Goal: Task Accomplishment & Management: Use online tool/utility

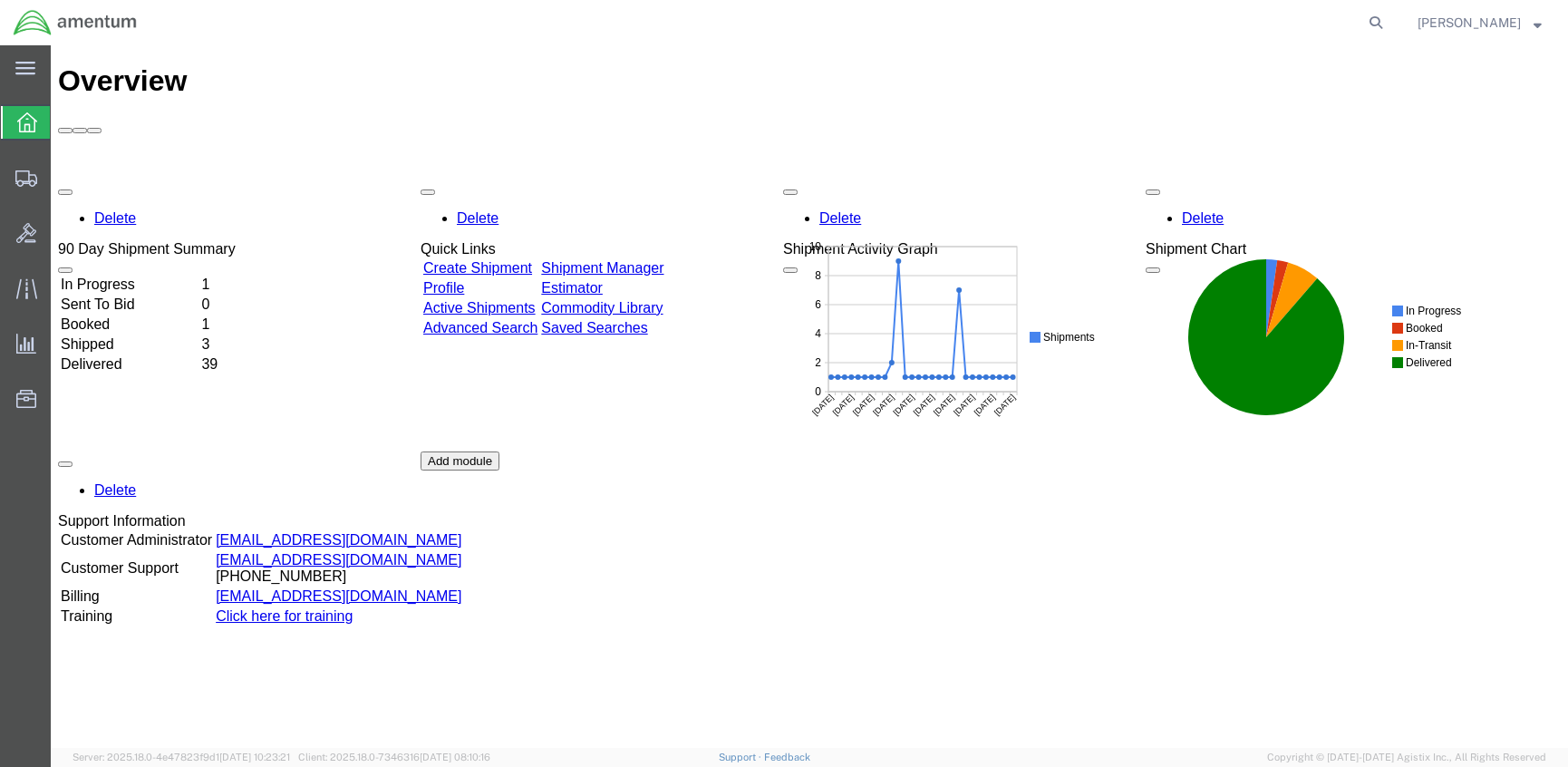
click at [663, 261] on link "Shipment Manager" at bounding box center [602, 268] width 122 height 15
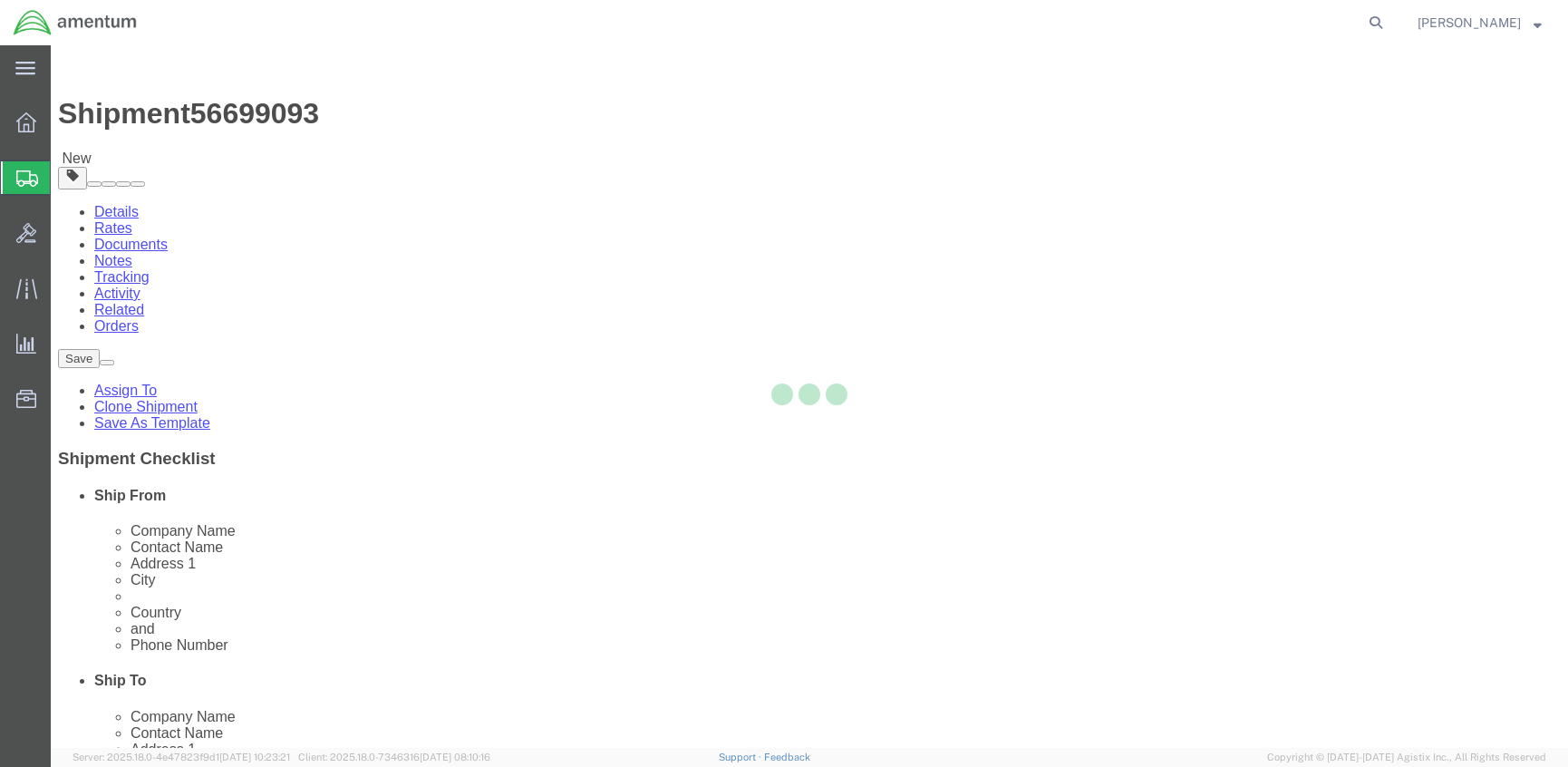
select select "42740"
select select "42712"
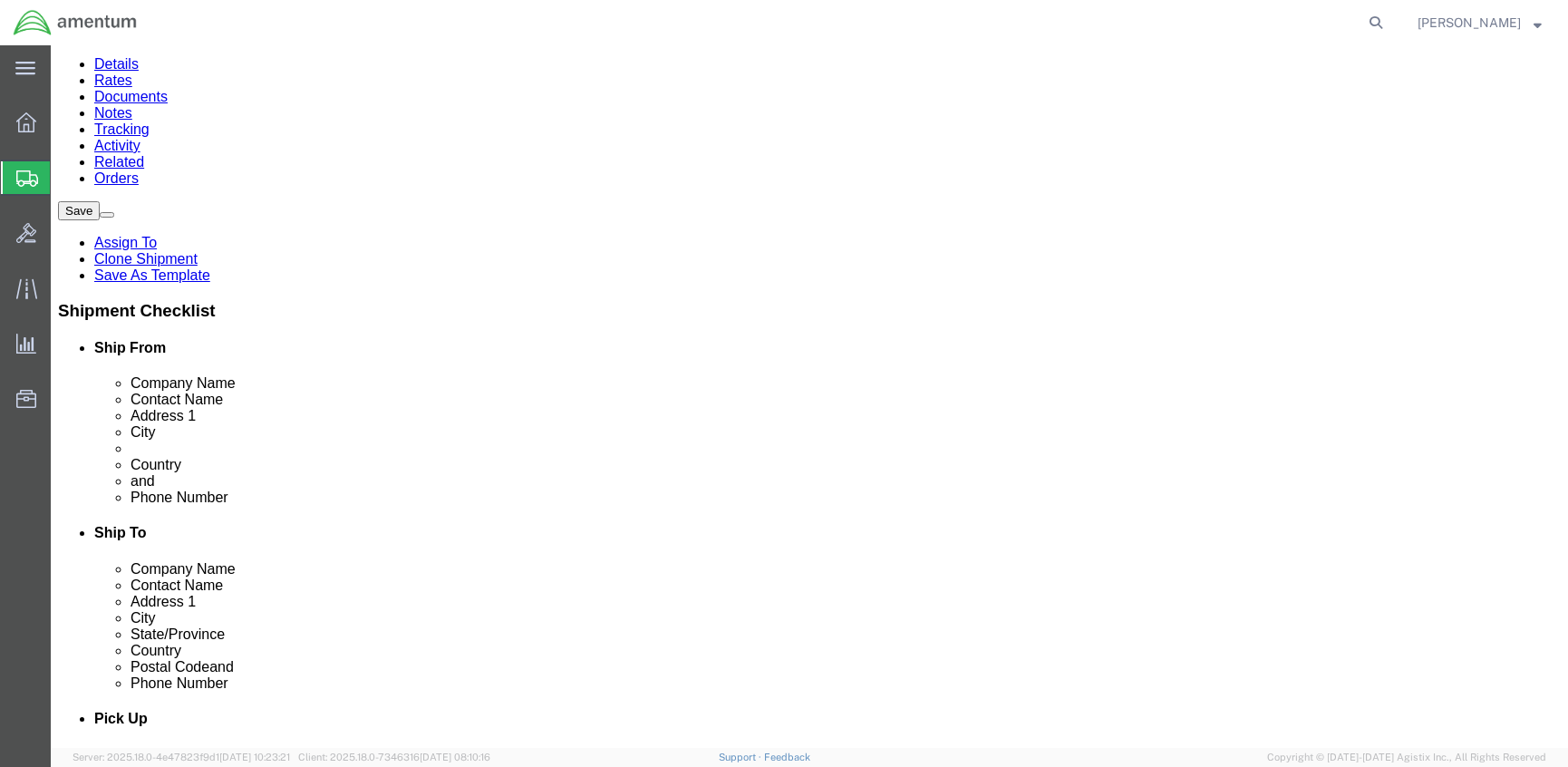
scroll to position [107, 0]
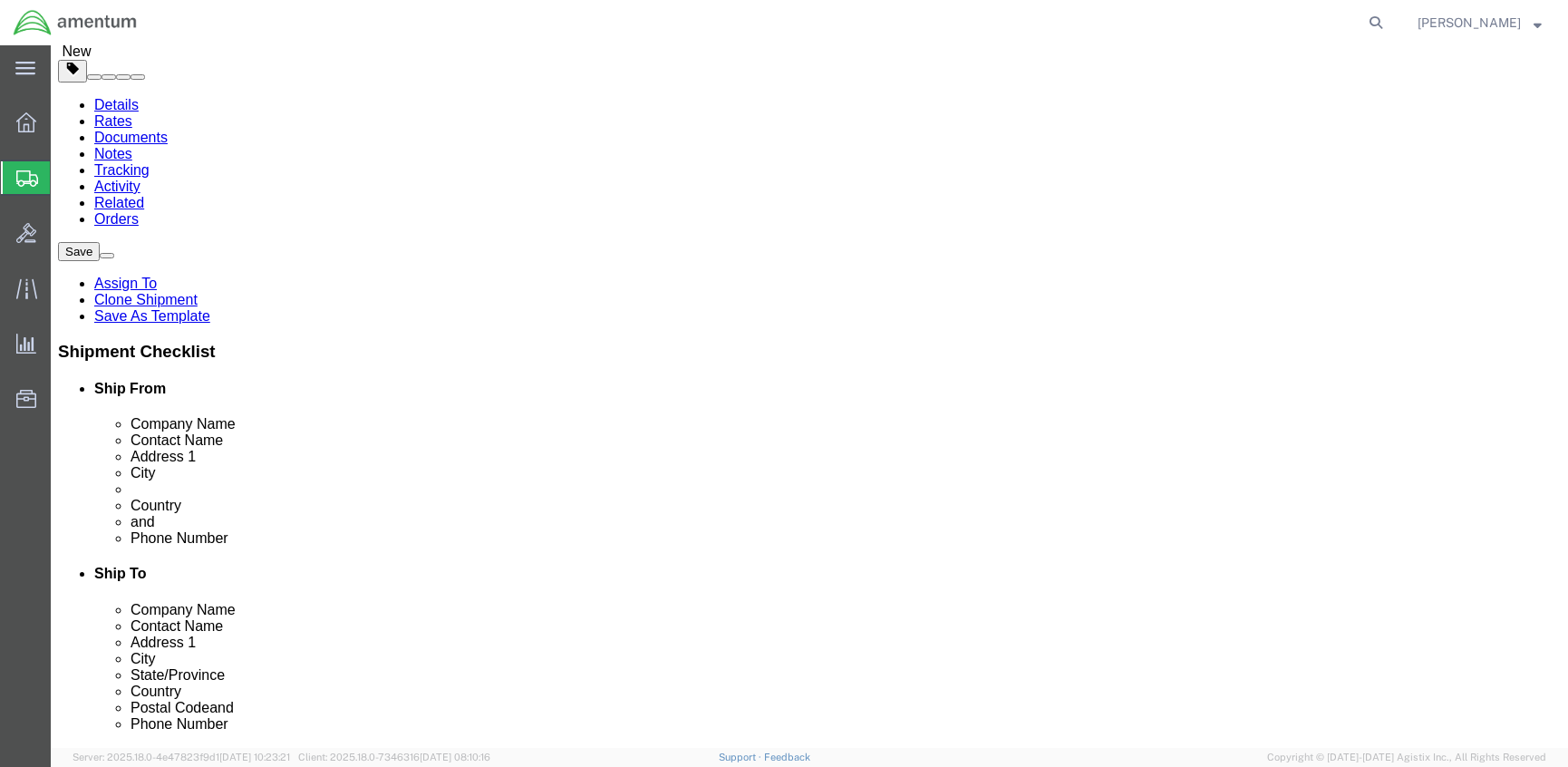
click button "Rate Shipment"
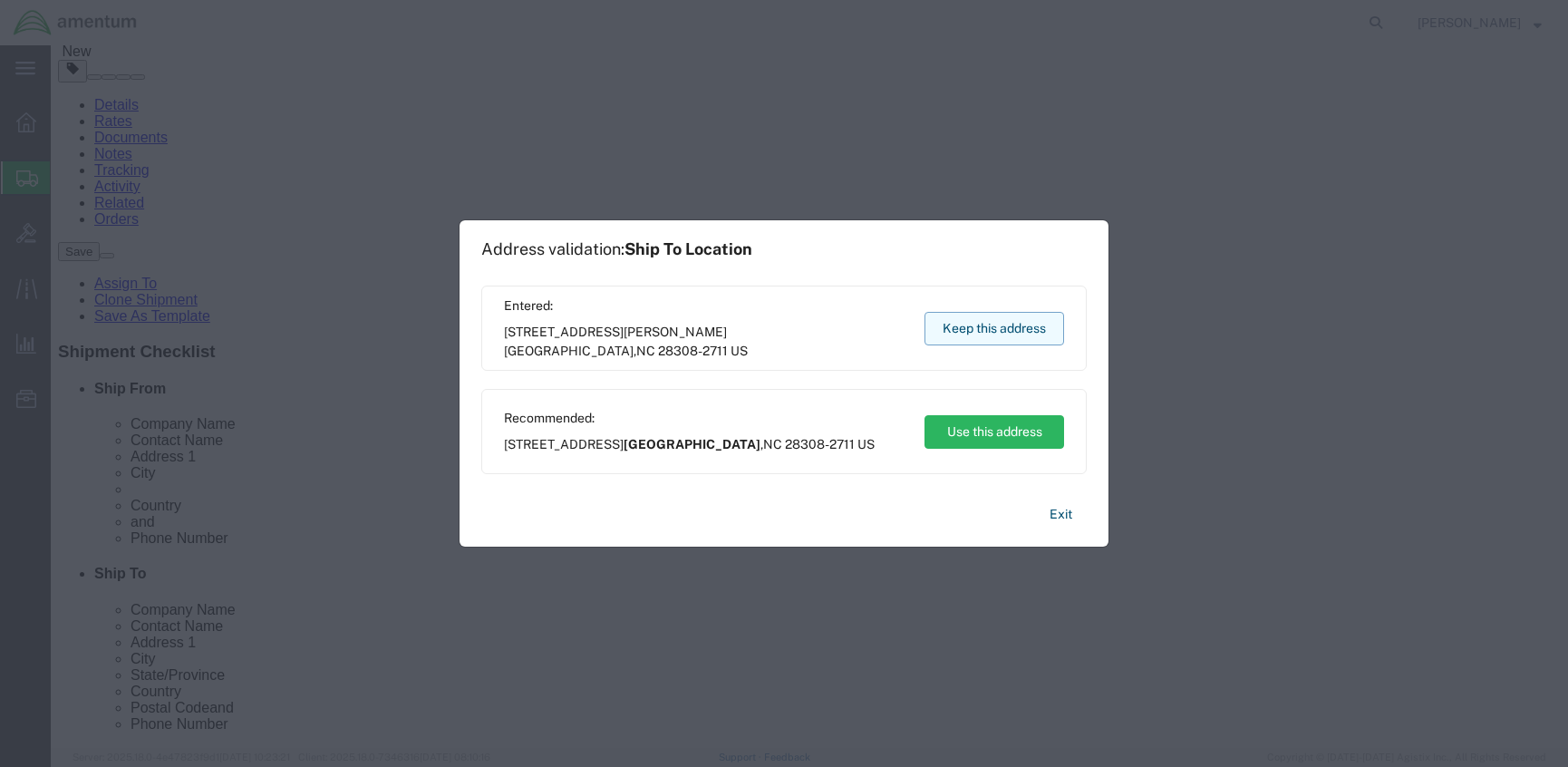
click at [995, 327] on button "Keep this address" at bounding box center [995, 329] width 140 height 34
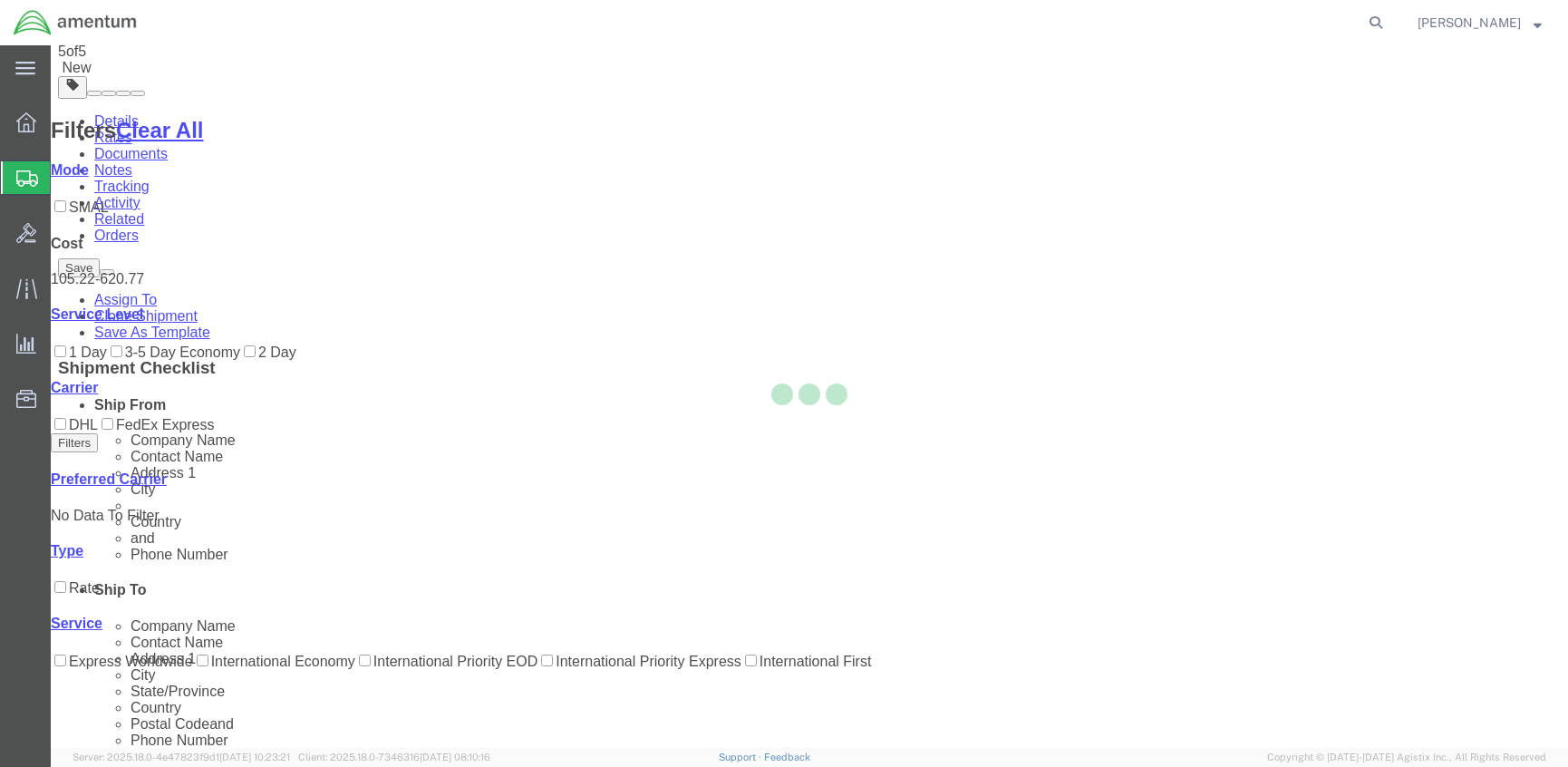
scroll to position [0, 0]
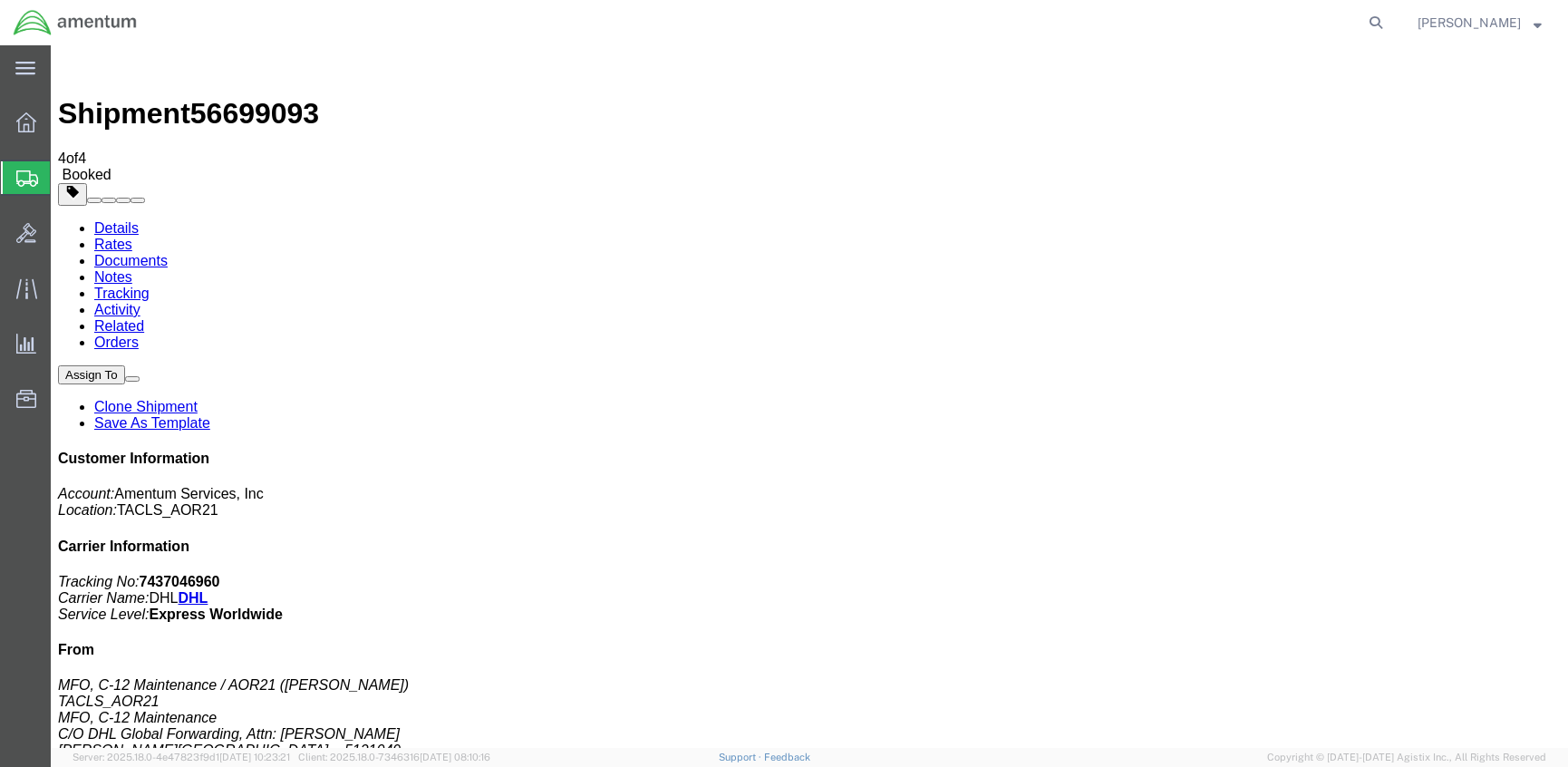
drag, startPoint x: 189, startPoint y: 326, endPoint x: 519, endPoint y: 166, distance: 366.7
